Goal: Task Accomplishment & Management: Complete application form

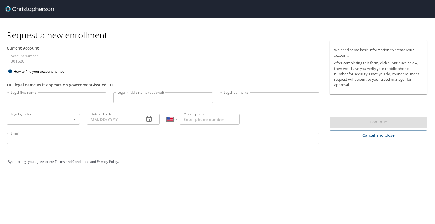
select select "US"
click at [70, 96] on input "Legal first name" at bounding box center [57, 97] width 100 height 11
type input "[PERSON_NAME]"
type input "A"
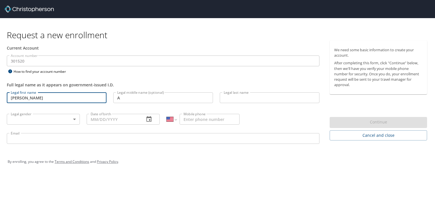
type input "[PERSON_NAME]"
type input "[PHONE_NUMBER]"
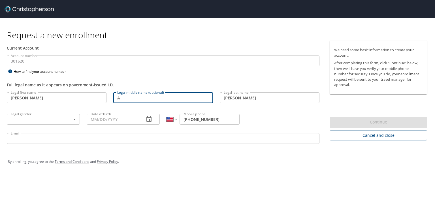
click at [128, 98] on input "A" at bounding box center [163, 97] width 100 height 11
type input "[PERSON_NAME]"
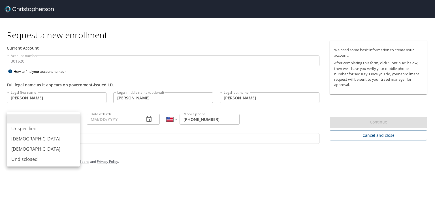
click at [73, 118] on body "Request a new enrollment Current Account Account number 301520 Account number H…" at bounding box center [217, 112] width 435 height 224
click at [53, 138] on li "[DEMOGRAPHIC_DATA]" at bounding box center [43, 139] width 73 height 10
type input "[DEMOGRAPHIC_DATA]"
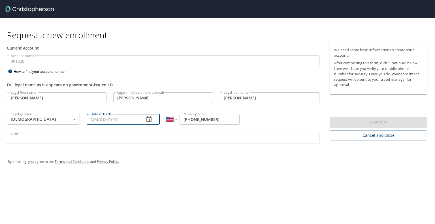
click at [115, 119] on input "Date of birth" at bounding box center [113, 119] width 53 height 11
type input "[DATE]"
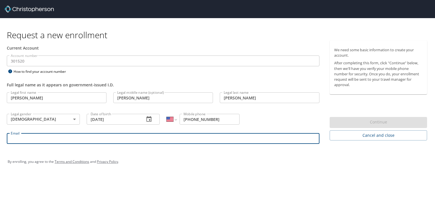
click at [288, 136] on input "Email" at bounding box center [163, 138] width 312 height 11
type input "[EMAIL_ADDRESS][DOMAIN_NAME]"
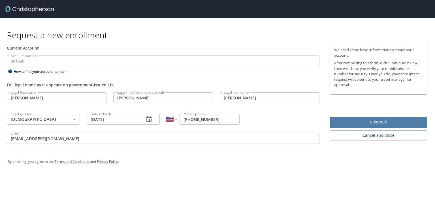
click at [345, 122] on span "Continue" at bounding box center [378, 122] width 88 height 7
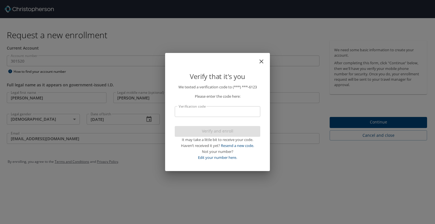
click at [237, 111] on input "Verification code" at bounding box center [217, 111] width 85 height 11
click at [179, 112] on input "85274" at bounding box center [217, 111] width 85 height 11
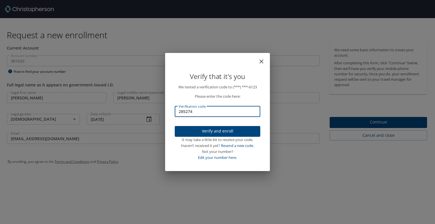
type input "285274"
click at [200, 132] on span "Verify and enroll" at bounding box center [217, 131] width 76 height 7
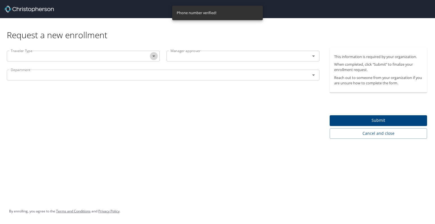
click at [152, 57] on icon "Open" at bounding box center [153, 56] width 7 height 7
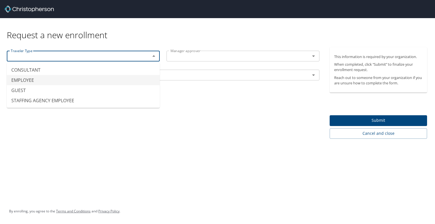
click at [46, 80] on li "EMPLOYEE" at bounding box center [83, 80] width 153 height 10
type input "EMPLOYEE"
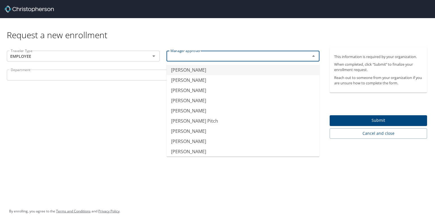
click at [206, 57] on input "text" at bounding box center [234, 55] width 133 height 7
click at [182, 120] on li "[PERSON_NAME] Pitch" at bounding box center [242, 121] width 153 height 10
type input "[PERSON_NAME] Pitch"
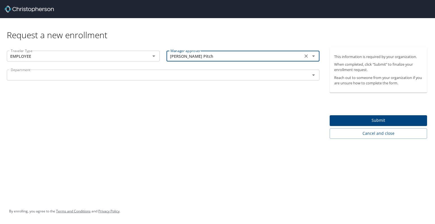
click at [182, 74] on input "text" at bounding box center [154, 74] width 292 height 7
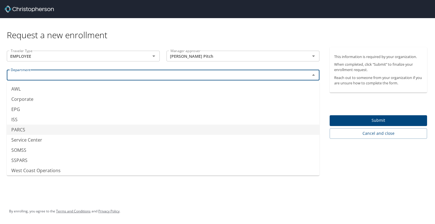
click at [132, 127] on li "PARCS" at bounding box center [163, 130] width 312 height 10
type input "PARCS"
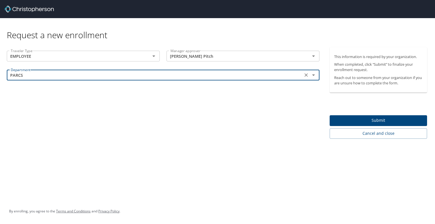
click at [358, 120] on span "Submit" at bounding box center [378, 120] width 88 height 7
